Goal: Task Accomplishment & Management: Use online tool/utility

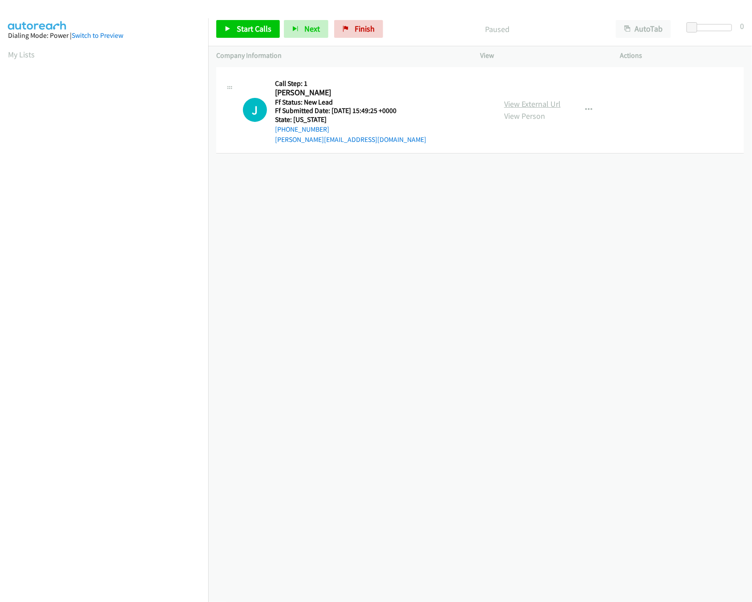
click at [507, 103] on link "View External Url" at bounding box center [532, 104] width 56 height 10
click at [265, 31] on span "Start Calls" at bounding box center [254, 29] width 35 height 10
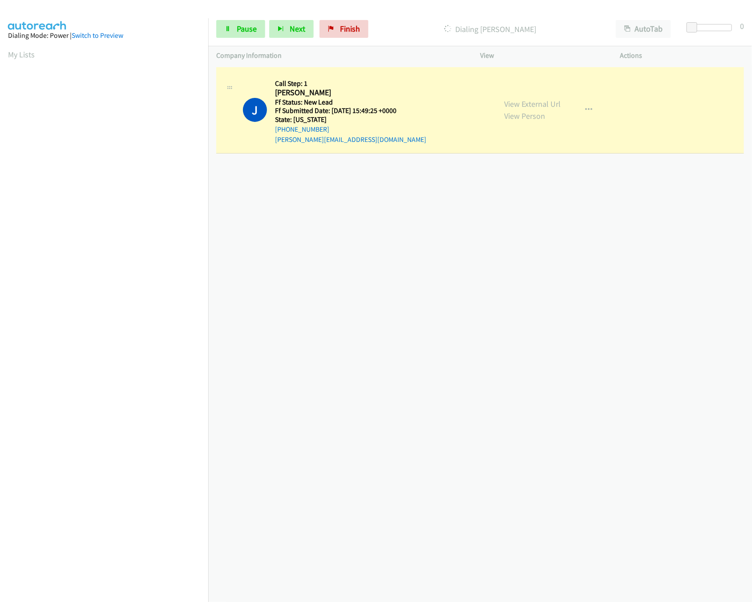
click at [403, 335] on div "+1 415-964-1034 Call failed - Please reload the list and try again The Callbar …" at bounding box center [479, 333] width 543 height 537
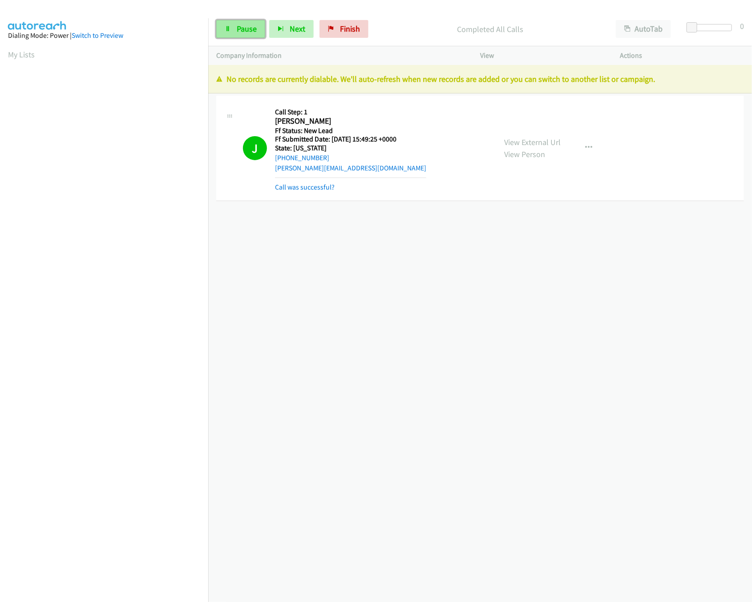
click at [248, 27] on span "Pause" at bounding box center [247, 29] width 20 height 10
click at [343, 28] on icon at bounding box center [345, 29] width 6 height 6
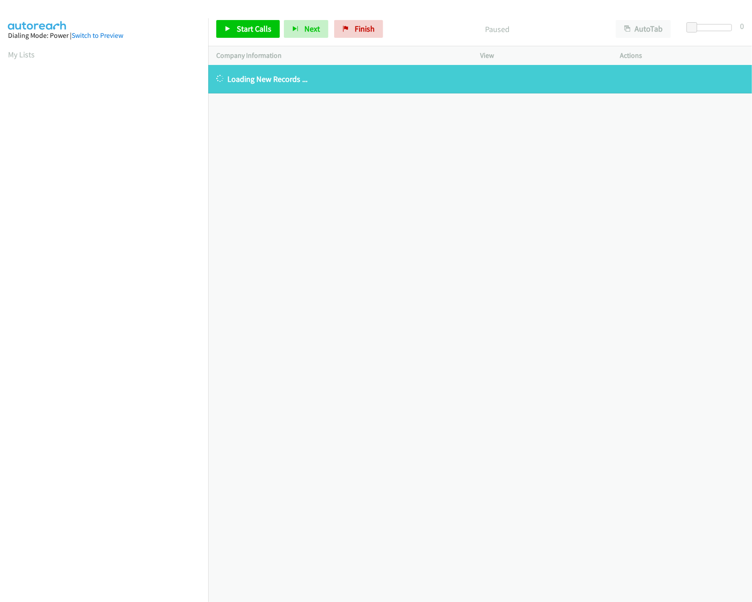
click at [410, 130] on div "+1 415-964-1034 Call failed - Please reload the list and try again The Callbar …" at bounding box center [479, 333] width 543 height 537
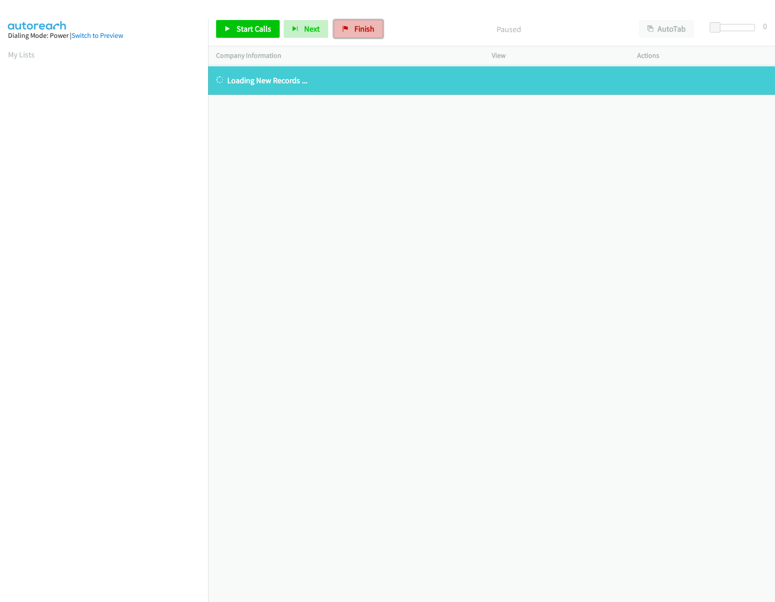
click at [364, 30] on span "Finish" at bounding box center [364, 29] width 20 height 10
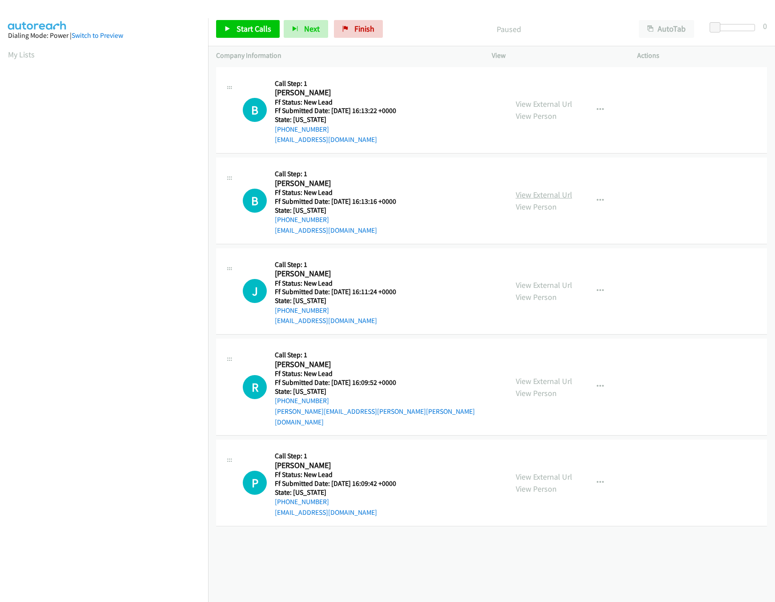
click at [552, 191] on link "View External Url" at bounding box center [544, 194] width 56 height 10
click at [557, 99] on link "View External Url" at bounding box center [544, 104] width 56 height 10
click at [598, 112] on icon "button" at bounding box center [600, 109] width 7 height 7
click at [543, 173] on link "Skip Call" at bounding box center [553, 168] width 118 height 18
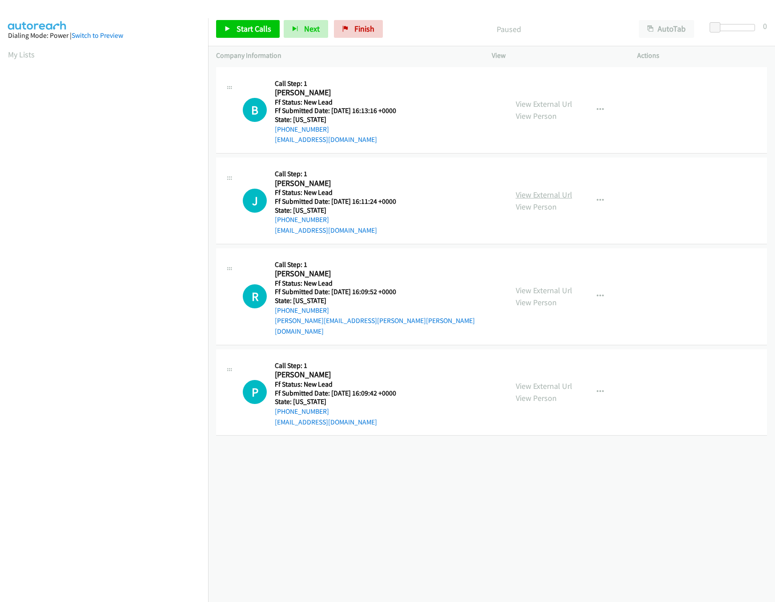
click at [537, 195] on link "View External Url" at bounding box center [544, 194] width 56 height 10
click at [543, 290] on div "View External Url View Person" at bounding box center [544, 296] width 56 height 24
click at [546, 287] on link "View External Url" at bounding box center [544, 290] width 56 height 10
click at [235, 26] on link "Start Calls" at bounding box center [248, 29] width 64 height 18
click at [534, 381] on link "View External Url" at bounding box center [544, 386] width 56 height 10
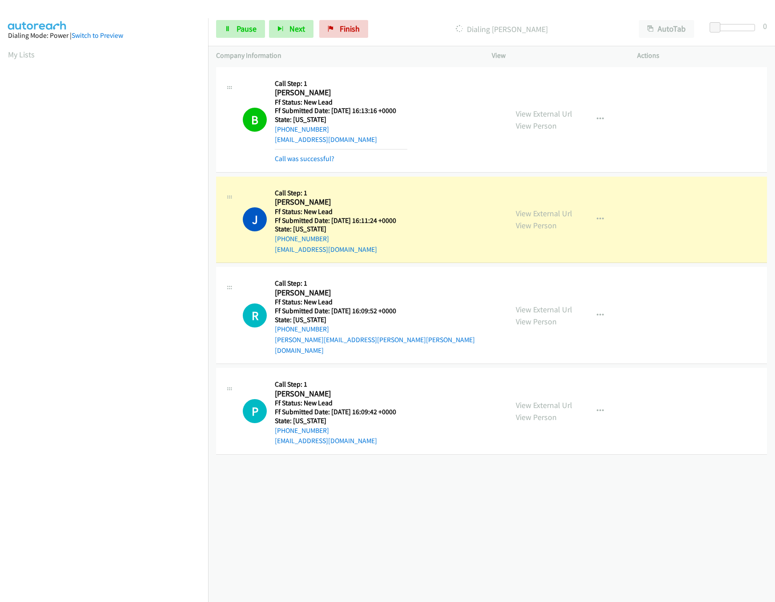
click at [538, 518] on div "[PHONE_NUMBER] Call failed - Please reload the list and try again The Callbar F…" at bounding box center [491, 333] width 567 height 537
click at [251, 34] on link "Pause" at bounding box center [240, 29] width 49 height 18
